Goal: Transaction & Acquisition: Subscribe to service/newsletter

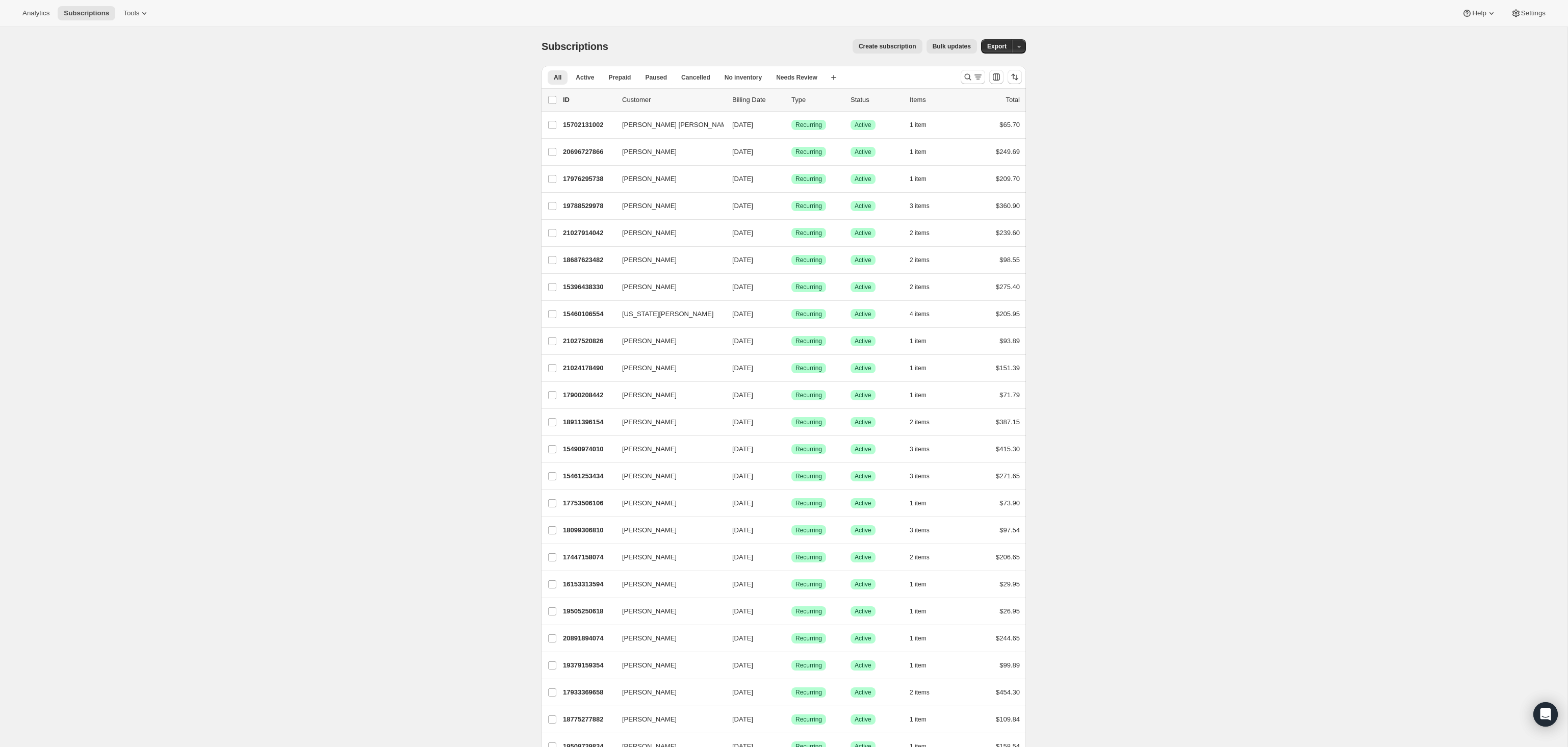
click at [878, 47] on span "Create subscription" at bounding box center [887, 46] width 58 height 8
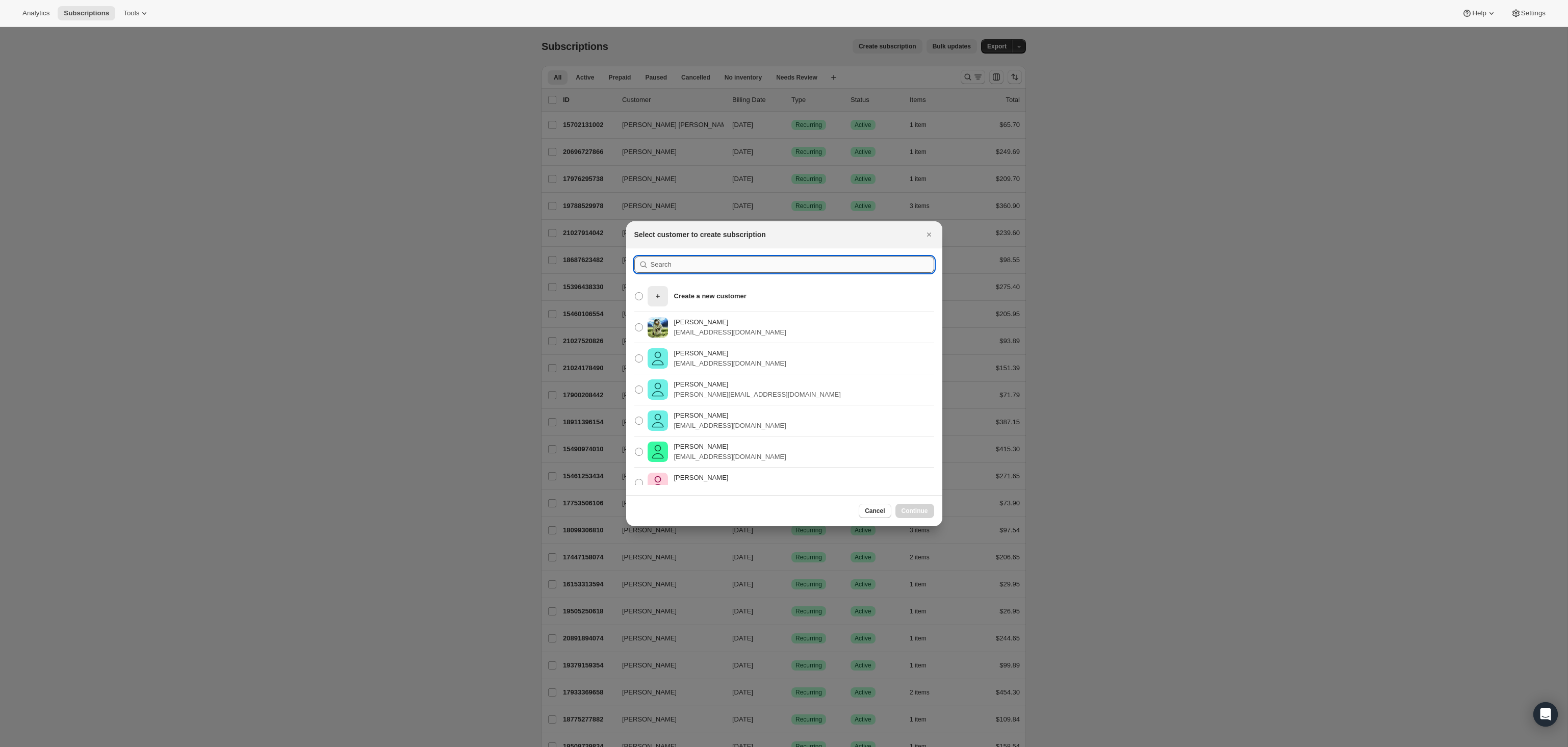
click at [687, 259] on input ":rc:" at bounding box center [793, 264] width 284 height 16
paste input "[PERSON_NAME]"
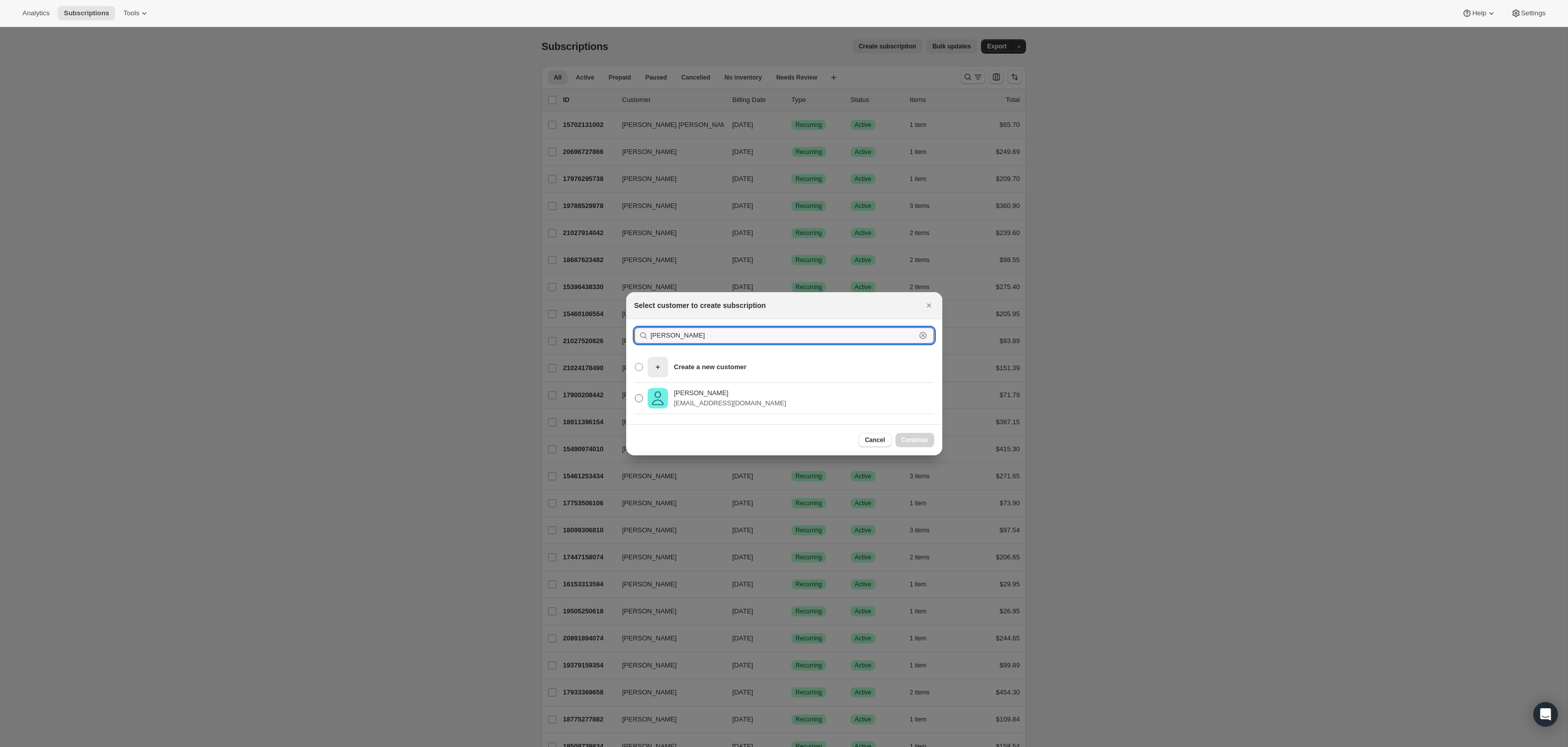
type input "[PERSON_NAME]"
click at [737, 393] on p "[PERSON_NAME]" at bounding box center [730, 393] width 112 height 10
click at [635, 395] on input "[PERSON_NAME] [EMAIL_ADDRESS][DOMAIN_NAME]" at bounding box center [635, 395] width 1 height 1
radio input "true"
click at [914, 443] on span "Continue" at bounding box center [915, 440] width 27 height 8
